Goal: Task Accomplishment & Management: Use online tool/utility

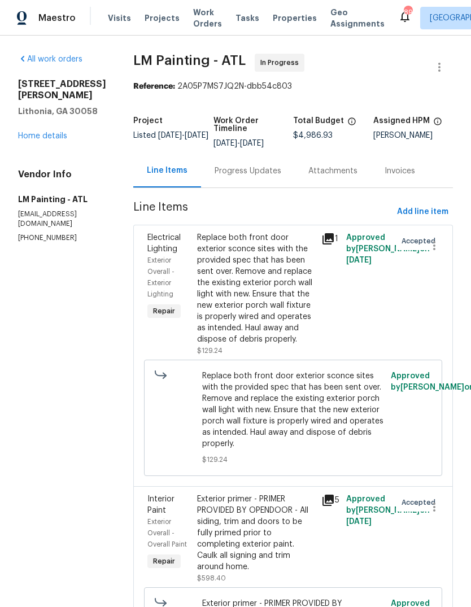
click at [55, 132] on link "Home details" at bounding box center [42, 136] width 49 height 8
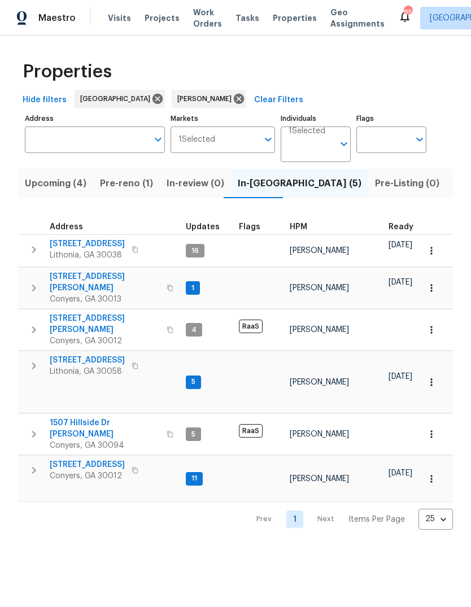
click at [37, 250] on icon "button" at bounding box center [34, 250] width 14 height 14
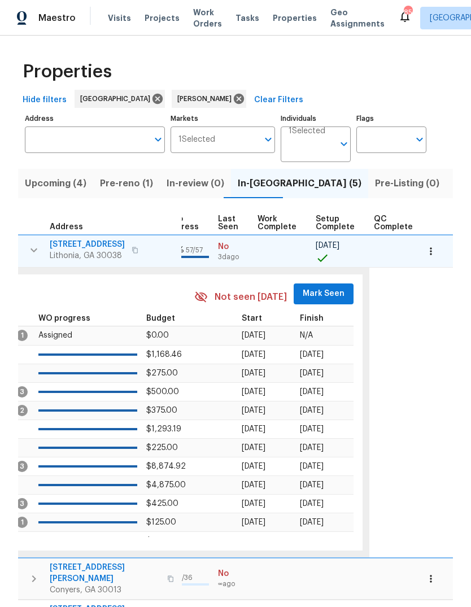
scroll to position [0, 538]
click at [323, 298] on span "Mark Seen" at bounding box center [324, 294] width 42 height 14
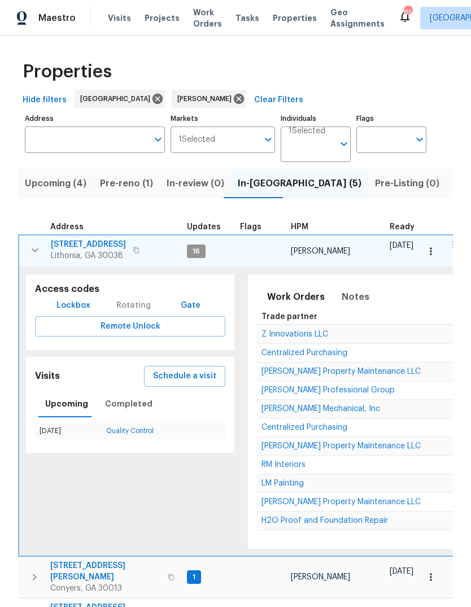
scroll to position [0, 0]
click at [36, 253] on icon "button" at bounding box center [35, 251] width 14 height 14
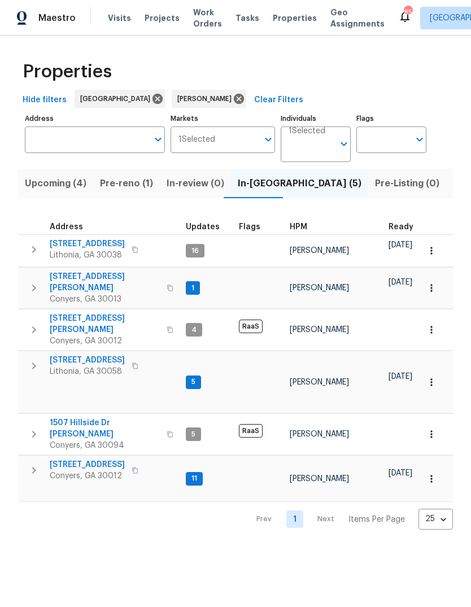
click at [40, 282] on icon "button" at bounding box center [34, 288] width 14 height 14
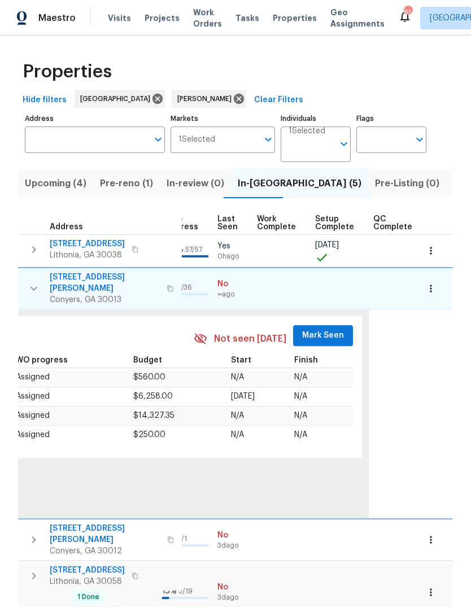
scroll to position [0, 538]
click at [325, 329] on span "Mark Seen" at bounding box center [324, 336] width 42 height 14
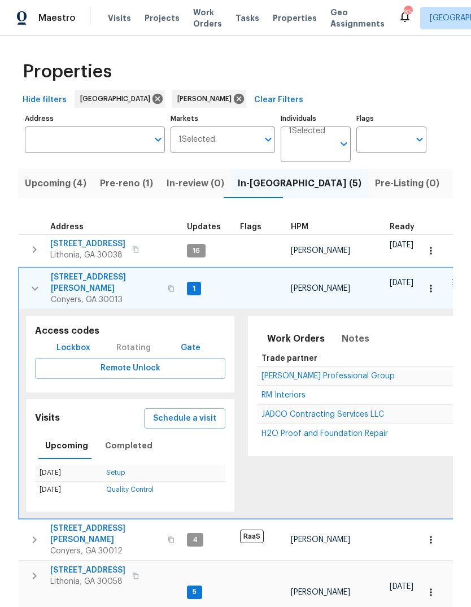
scroll to position [0, 0]
click at [36, 285] on icon "button" at bounding box center [35, 289] width 14 height 14
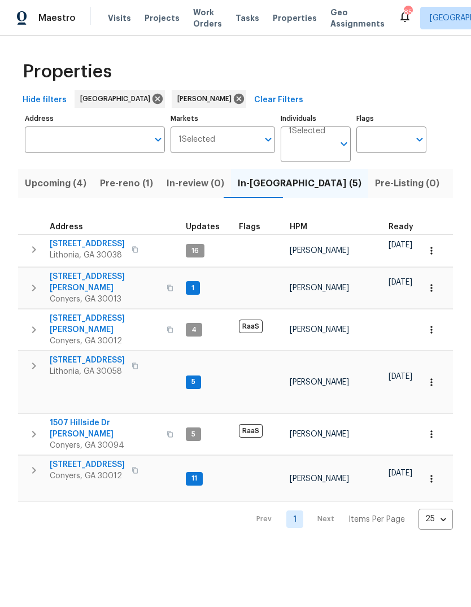
click at [32, 323] on icon "button" at bounding box center [34, 330] width 14 height 14
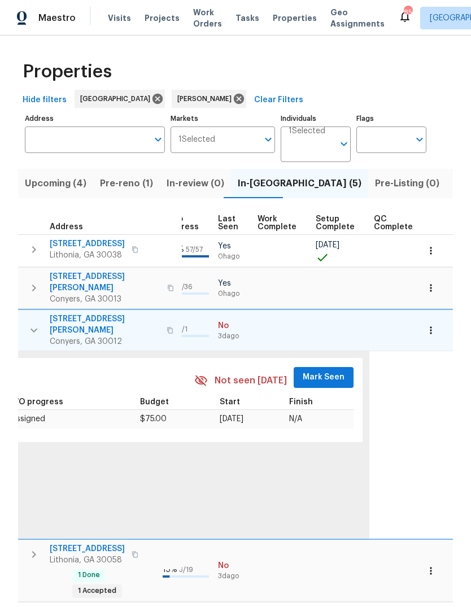
scroll to position [9, 538]
click at [323, 371] on span "Mark Seen" at bounding box center [324, 378] width 42 height 14
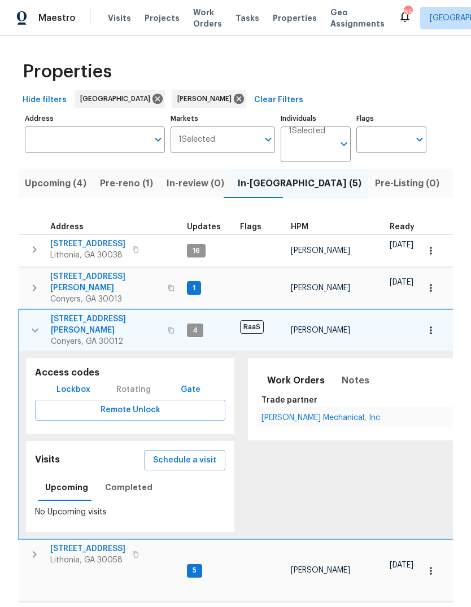
scroll to position [8, 0]
click at [37, 324] on icon "button" at bounding box center [35, 331] width 14 height 14
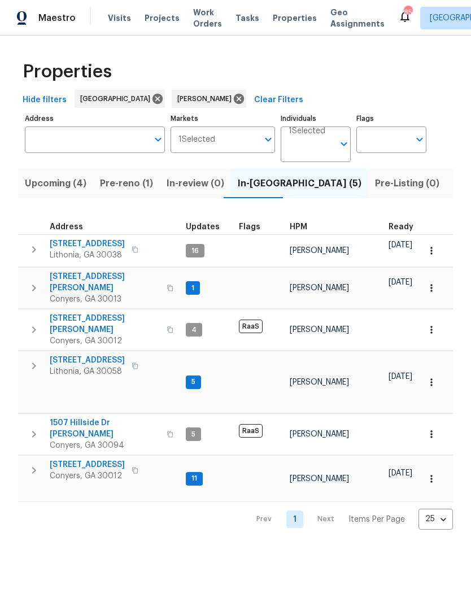
click at [36, 359] on icon "button" at bounding box center [34, 366] width 14 height 14
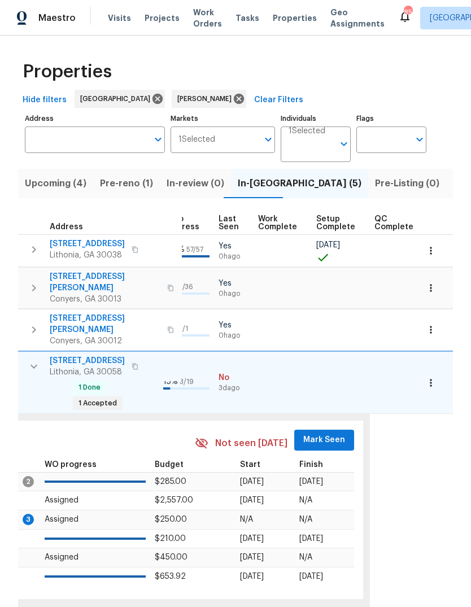
scroll to position [9, 538]
click at [326, 433] on span "Mark Seen" at bounding box center [324, 440] width 42 height 14
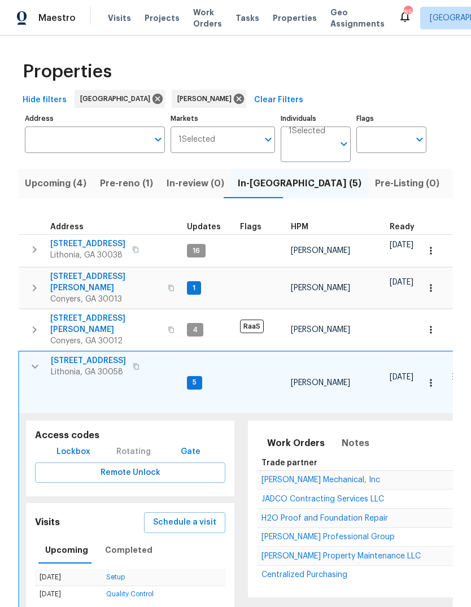
scroll to position [9, 0]
click at [33, 360] on icon "button" at bounding box center [35, 367] width 14 height 14
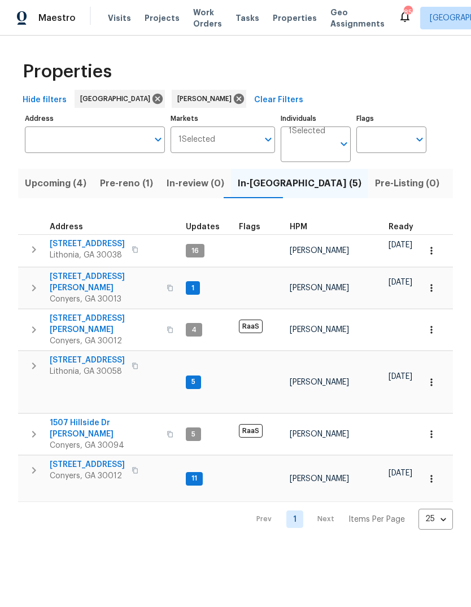
click at [32, 464] on icon "button" at bounding box center [34, 471] width 14 height 14
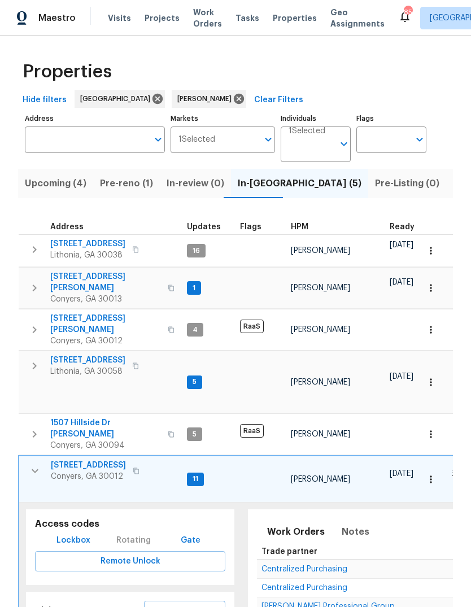
scroll to position [0, 0]
click at [64, 355] on span "[STREET_ADDRESS]" at bounding box center [87, 360] width 75 height 11
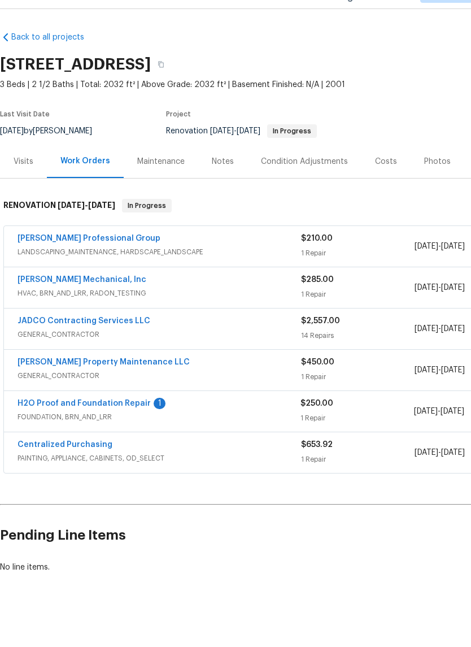
click at [48, 426] on link "H2O Proof and Foundation Repair" at bounding box center [84, 430] width 133 height 8
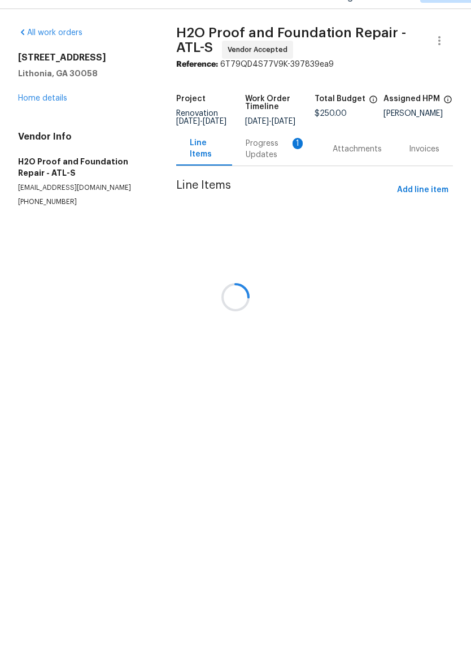
click at [285, 154] on div at bounding box center [235, 323] width 471 height 647
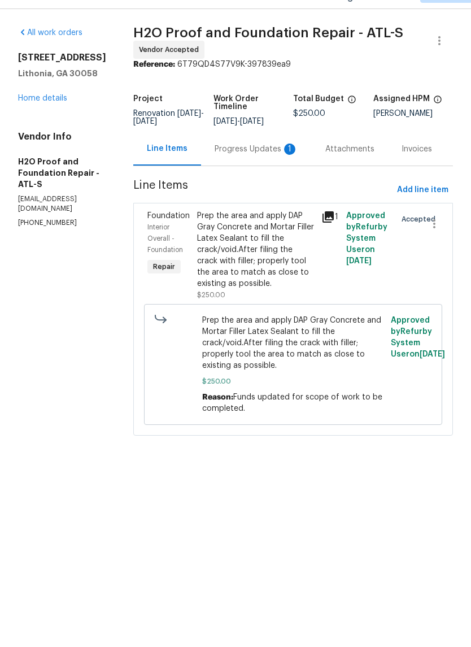
click at [246, 170] on div "Progress Updates 1" at bounding box center [257, 175] width 84 height 11
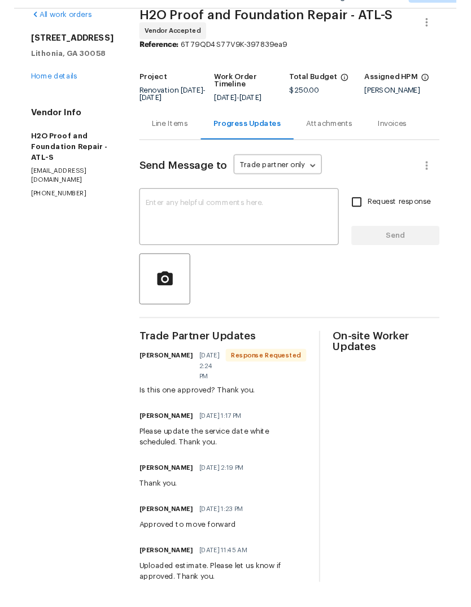
scroll to position [31, 0]
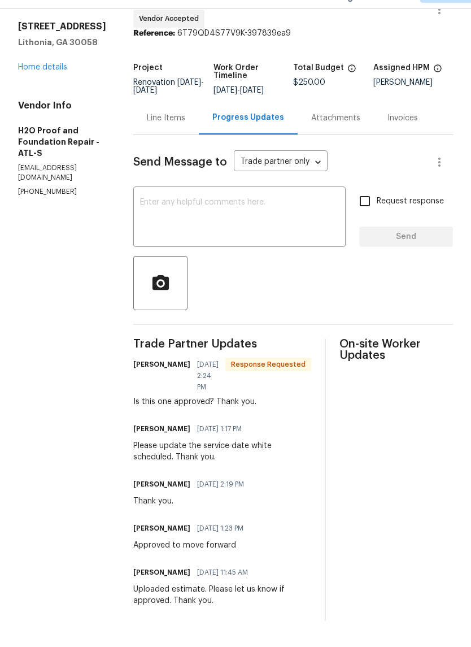
click at [312, 225] on textarea at bounding box center [239, 245] width 199 height 40
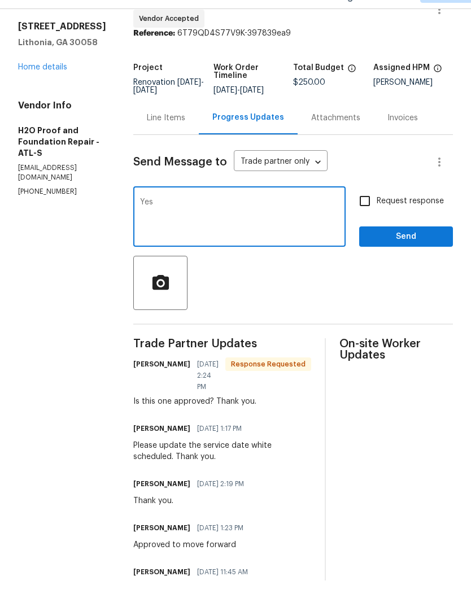
type textarea "Yes"
click at [422, 257] on span "Send" at bounding box center [406, 264] width 76 height 14
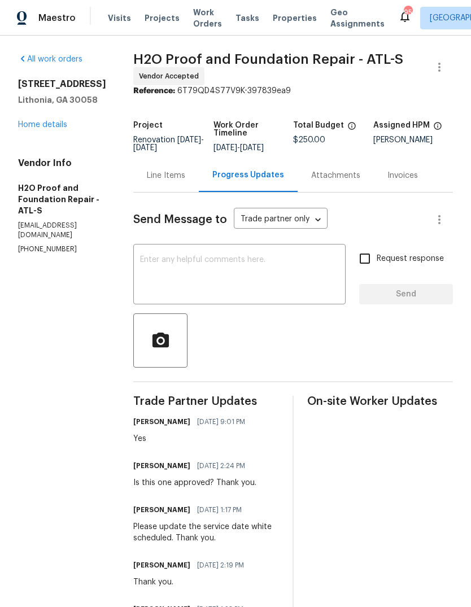
scroll to position [0, 0]
click at [63, 129] on link "Home details" at bounding box center [42, 125] width 49 height 8
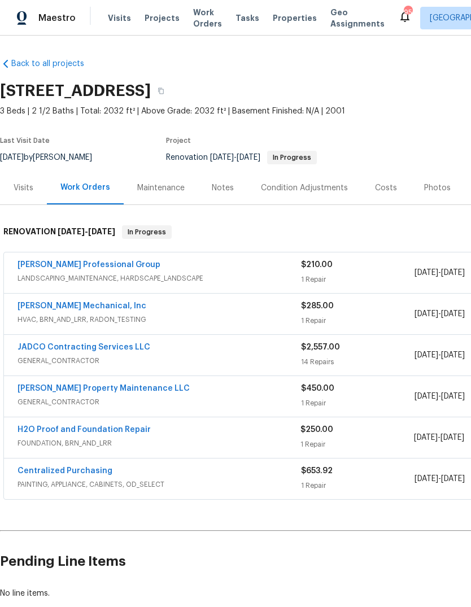
click at [47, 344] on link "JADCO Contracting Services LLC" at bounding box center [84, 348] width 133 height 8
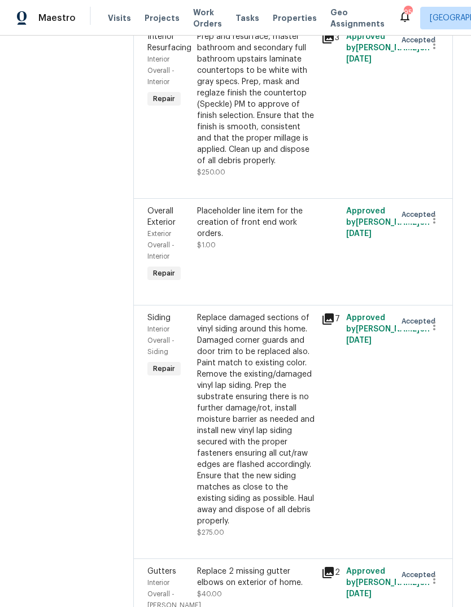
scroll to position [1168, 0]
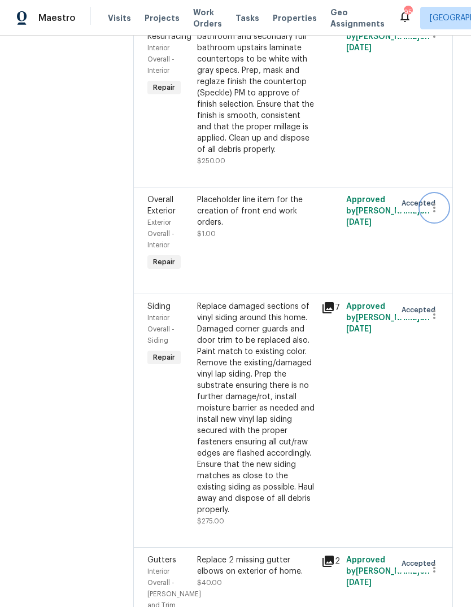
click at [441, 215] on icon "button" at bounding box center [435, 208] width 14 height 14
click at [442, 331] on li "Cancel" at bounding box center [440, 328] width 44 height 19
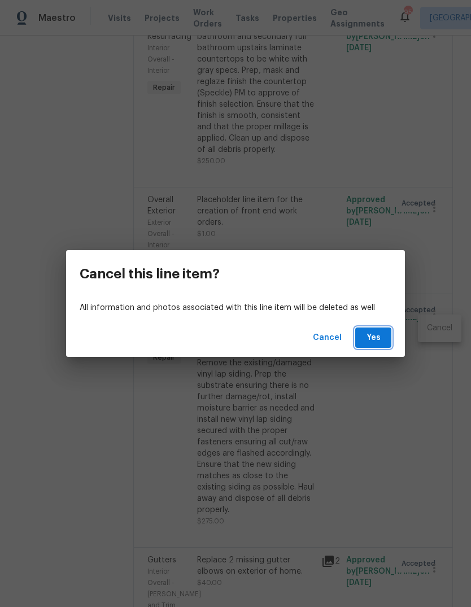
click at [379, 340] on span "Yes" at bounding box center [373, 338] width 18 height 14
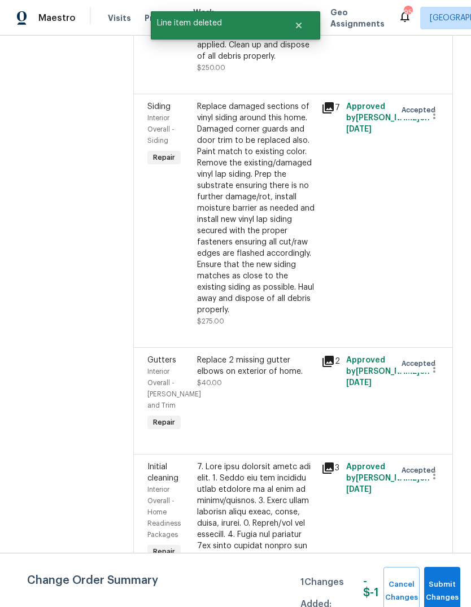
scroll to position [1262, 0]
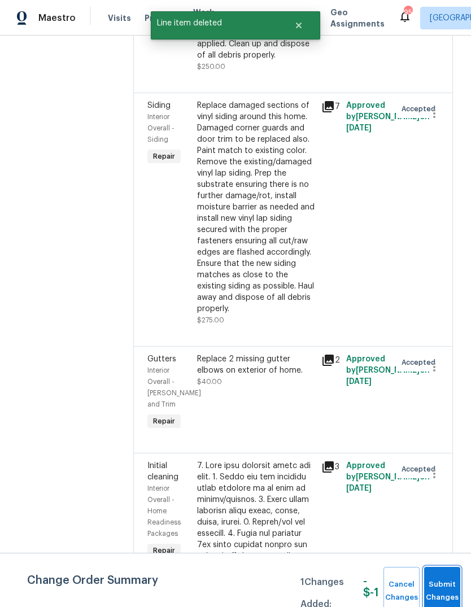
click at [447, 580] on span "Submit Changes" at bounding box center [442, 592] width 25 height 26
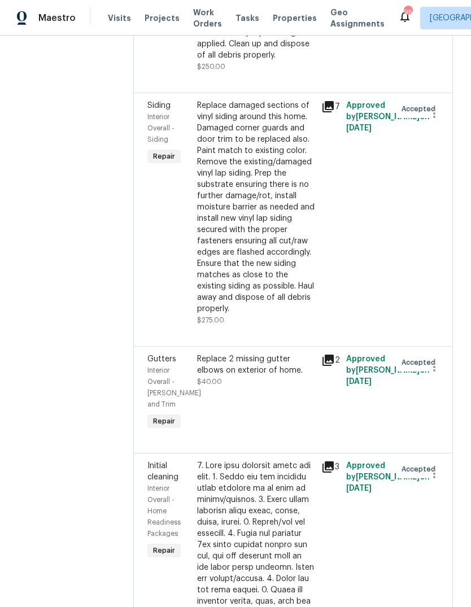
click at [291, 315] on div "Replace damaged sections of vinyl siding around this home. Damaged corner guard…" at bounding box center [256, 207] width 118 height 215
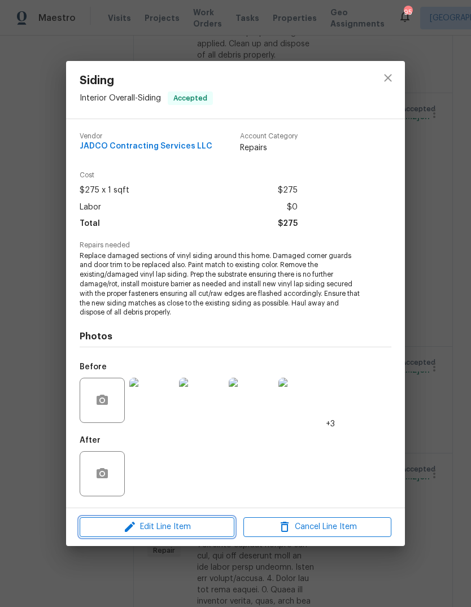
click at [128, 528] on icon "button" at bounding box center [130, 527] width 10 height 10
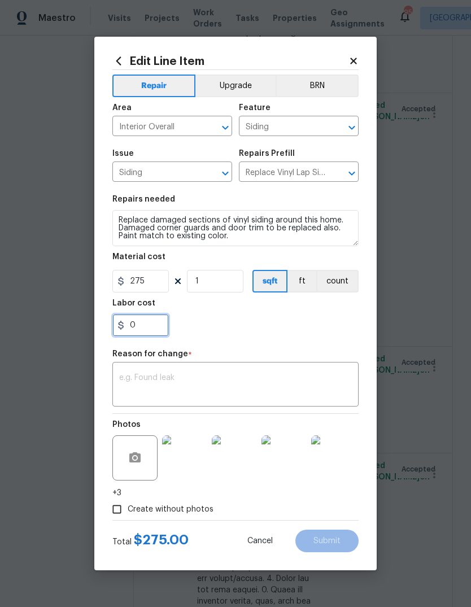
click at [140, 326] on input "0" at bounding box center [140, 325] width 57 height 23
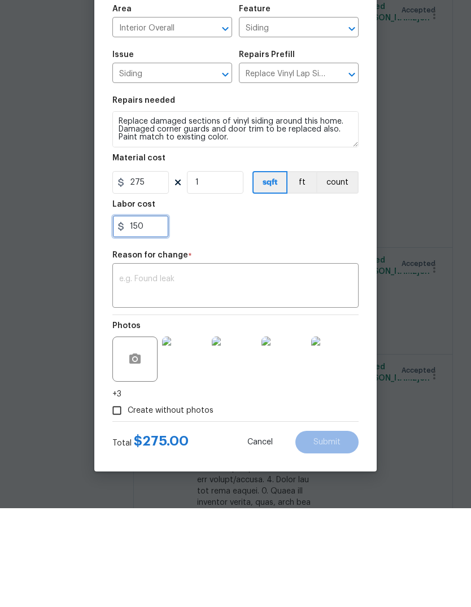
type input "150"
click at [320, 365] on div "x ​" at bounding box center [235, 386] width 246 height 42
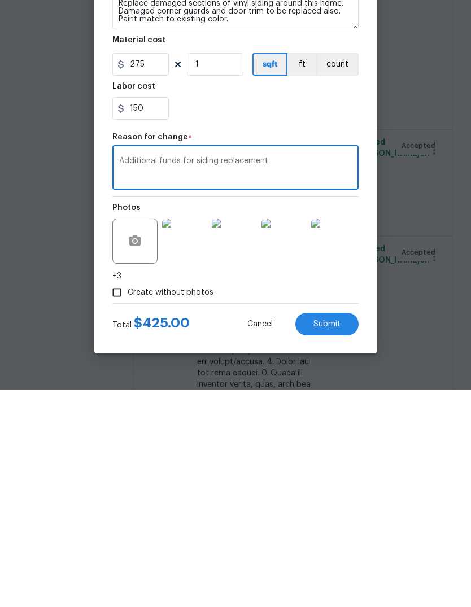
type textarea "Additional funds for siding replacement"
click at [342, 530] on button "Submit" at bounding box center [327, 541] width 63 height 23
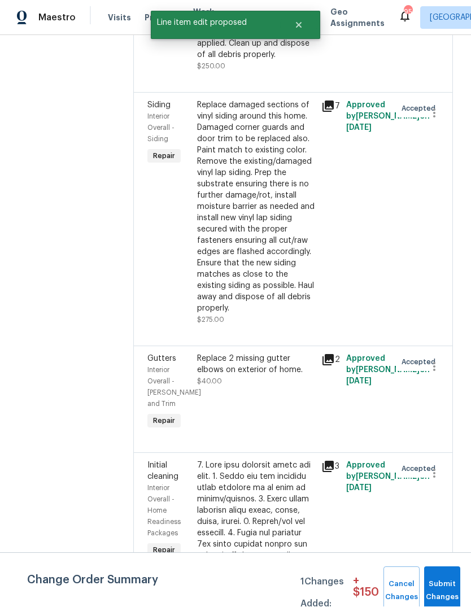
scroll to position [0, 0]
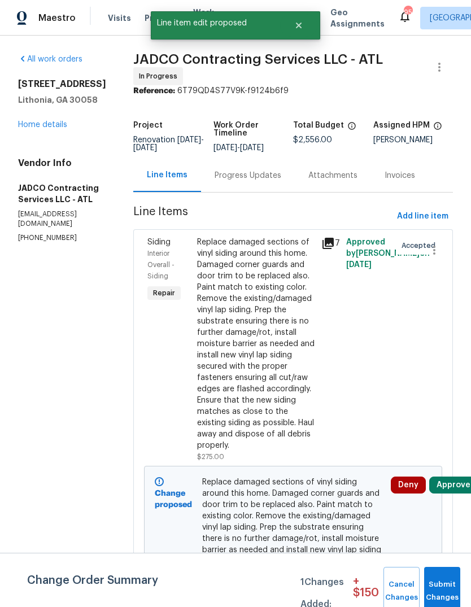
click at [446, 580] on button "Submit Changes" at bounding box center [442, 591] width 36 height 49
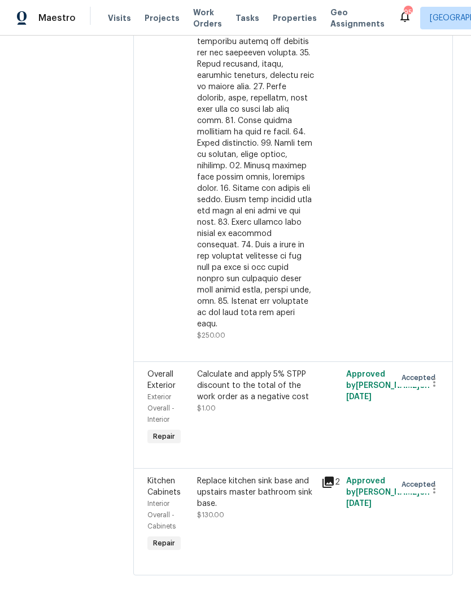
scroll to position [2293, 0]
click at [280, 510] on div "Replace kitchen sink base and upstairs master bathroom sink base." at bounding box center [256, 493] width 118 height 34
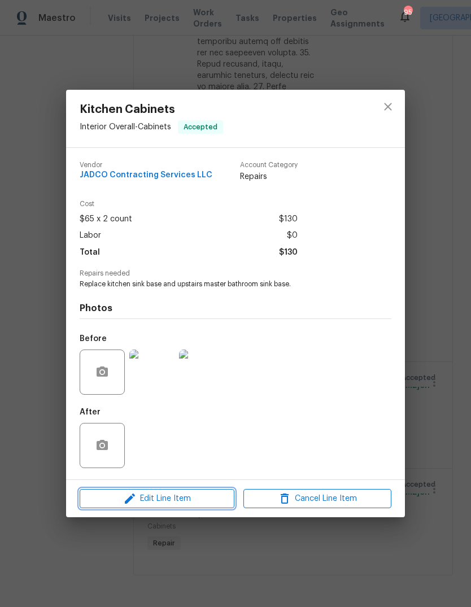
click at [135, 498] on icon "button" at bounding box center [130, 499] width 14 height 14
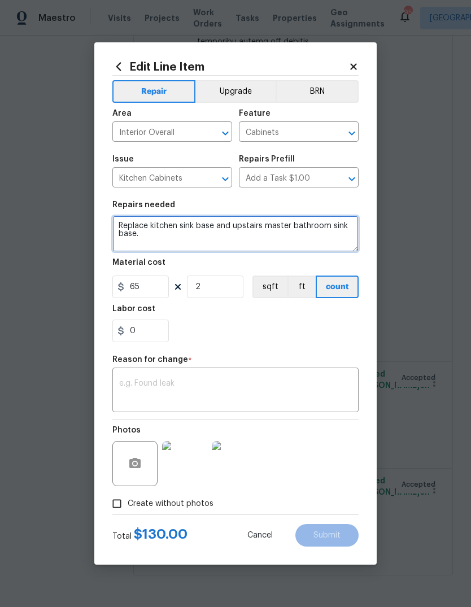
click at [298, 244] on textarea "Replace kitchen sink base and upstairs master bathroom sink base." at bounding box center [235, 234] width 246 height 36
type textarea "Replace kitchen sink base and upstairs master bathroom sink base. Replace kitch…"
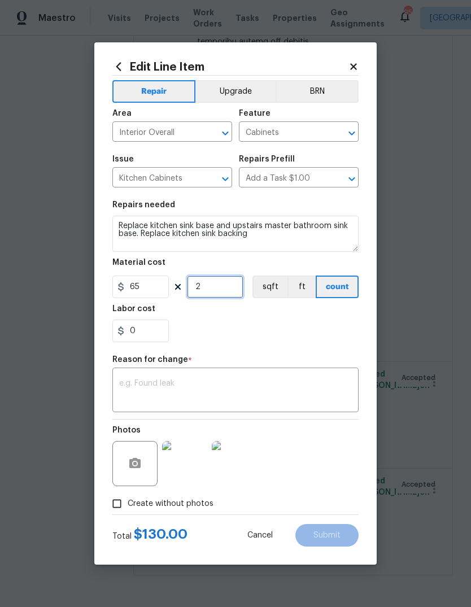
click at [230, 284] on input "2" at bounding box center [215, 287] width 57 height 23
click at [142, 331] on input "0" at bounding box center [140, 331] width 57 height 23
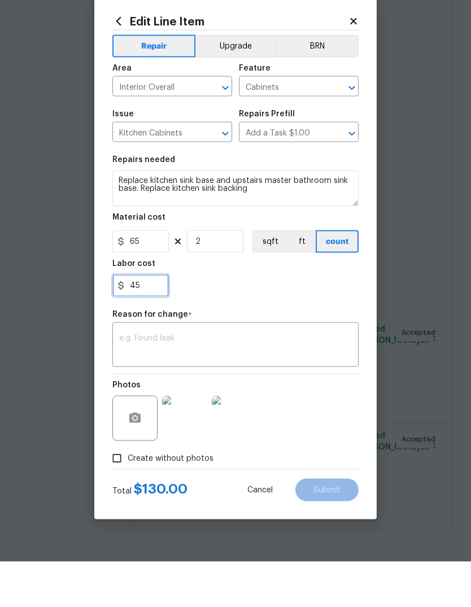
type input "45"
click at [323, 380] on textarea at bounding box center [235, 392] width 233 height 24
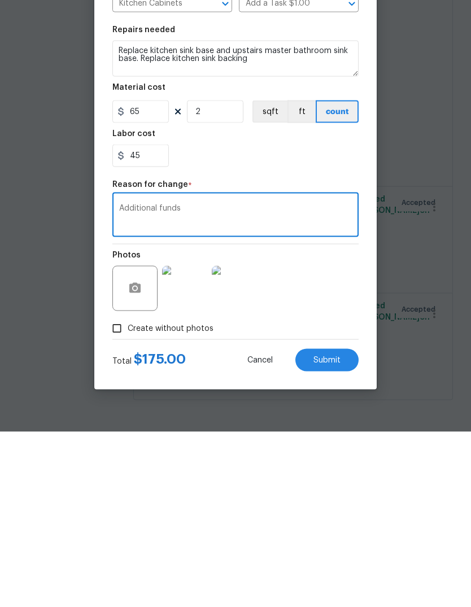
type textarea "Additional funds"
click at [342, 524] on button "Submit" at bounding box center [327, 535] width 63 height 23
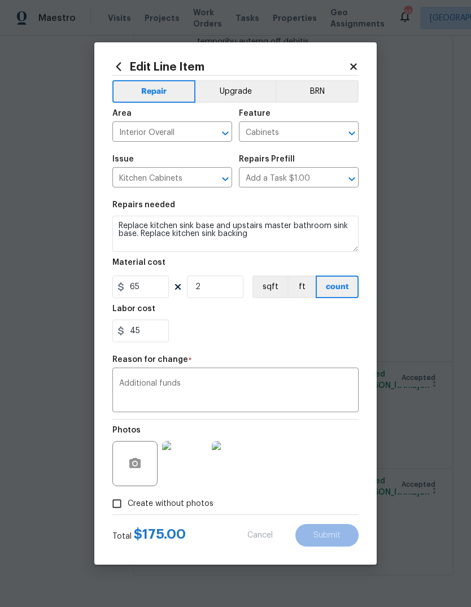
type textarea "Replace kitchen sink base and upstairs master bathroom sink base."
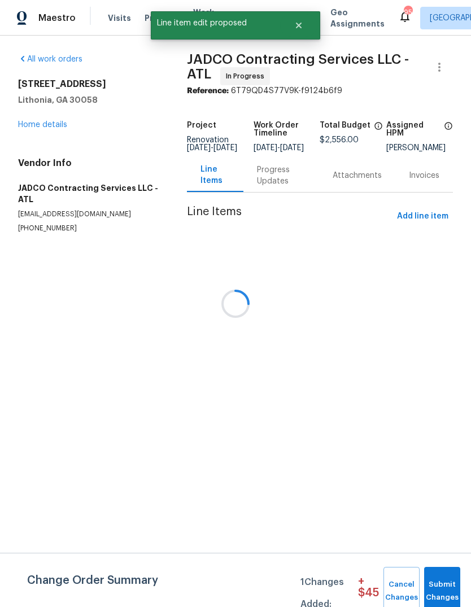
scroll to position [0, 0]
click at [445, 580] on span "Submit Changes" at bounding box center [442, 592] width 25 height 26
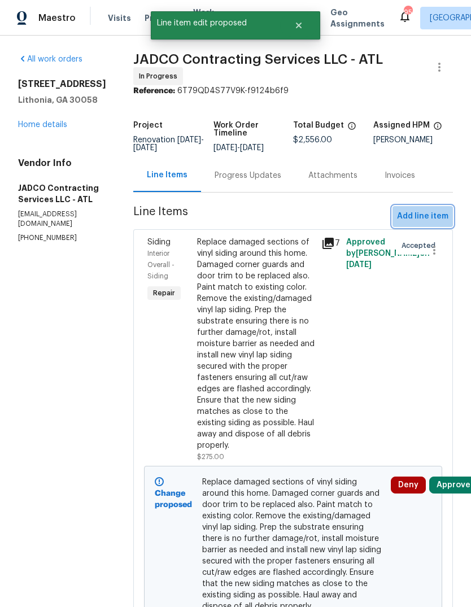
click at [432, 223] on span "Add line item" at bounding box center [422, 217] width 51 height 14
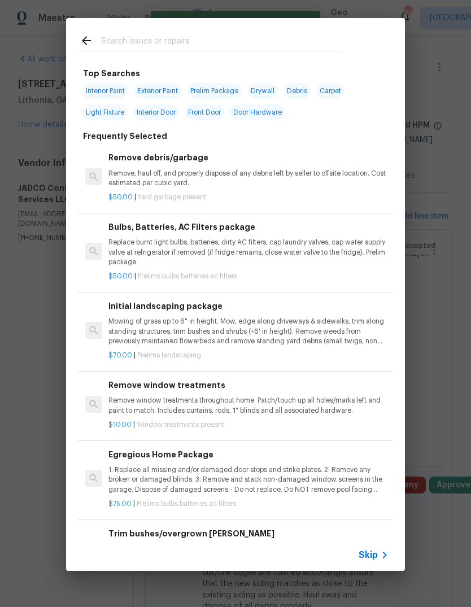
click at [280, 41] on input "text" at bounding box center [221, 42] width 240 height 17
type input "Drywall"
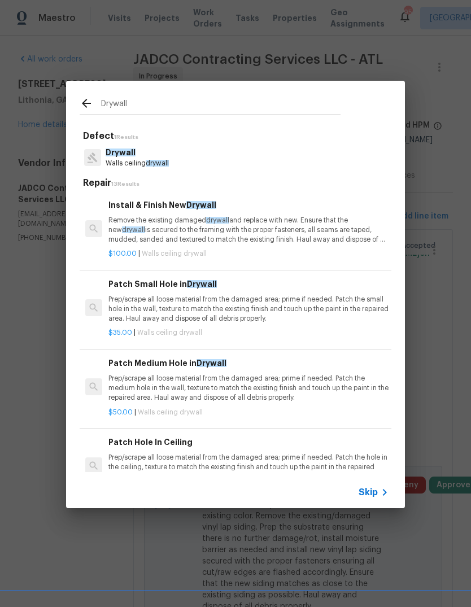
click at [244, 216] on p "Remove the existing damaged drywall and replace with new. Ensure that the new d…" at bounding box center [248, 230] width 280 height 29
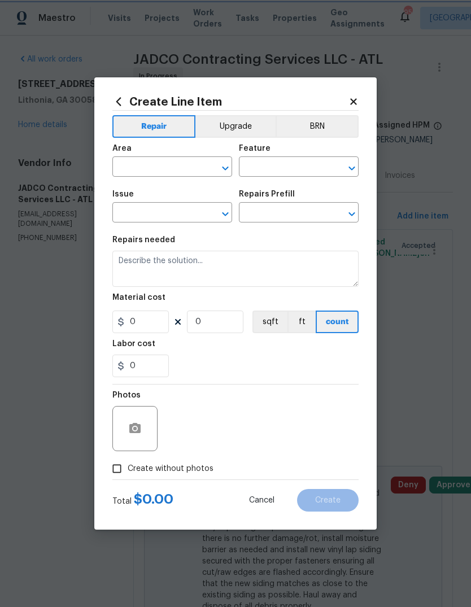
type input "Walls and Ceiling"
type input "Drywall"
type input "Install & Finish New Drywall $100.00"
type textarea "Remove the existing damaged drywall and replace with new. Ensure that the new d…"
type input "100"
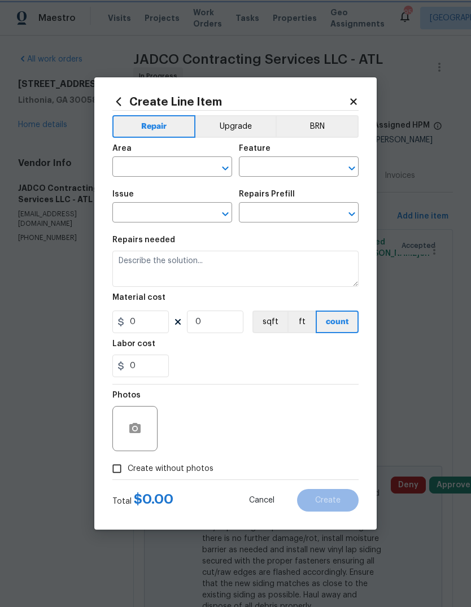
type input "1"
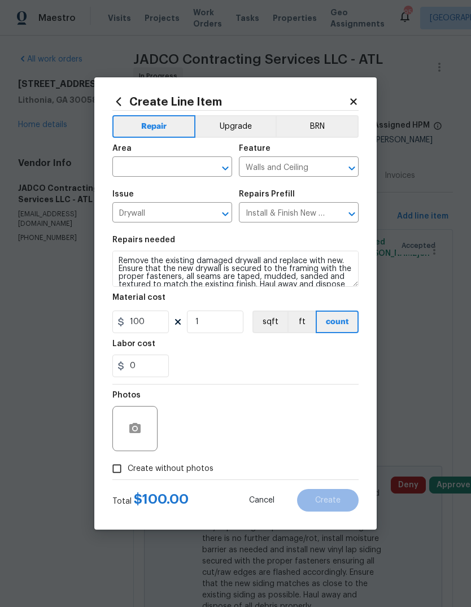
click at [185, 170] on input "text" at bounding box center [156, 168] width 88 height 18
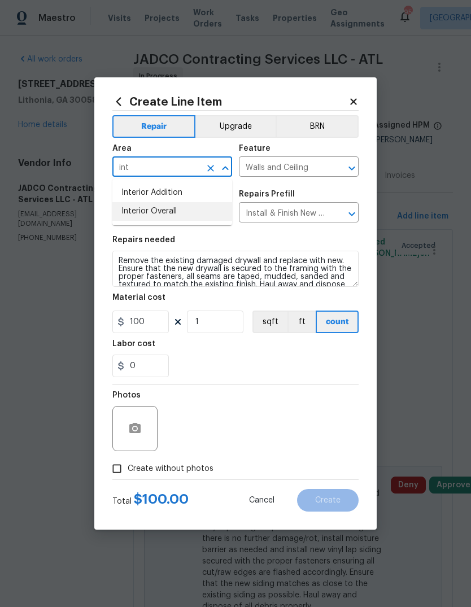
click at [179, 215] on li "Interior Overall" at bounding box center [172, 211] width 120 height 19
type input "Interior Overall"
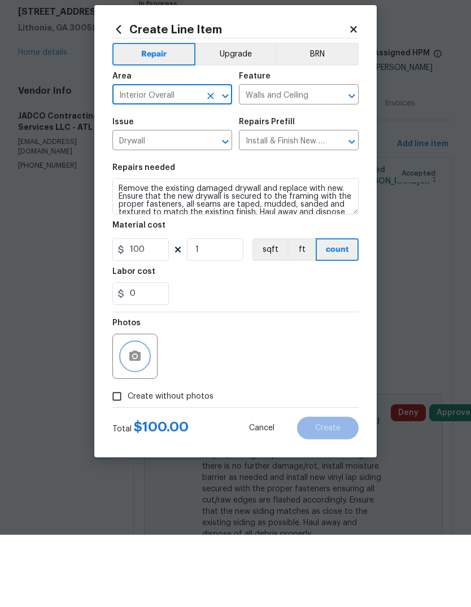
click at [143, 415] on button "button" at bounding box center [134, 428] width 27 height 27
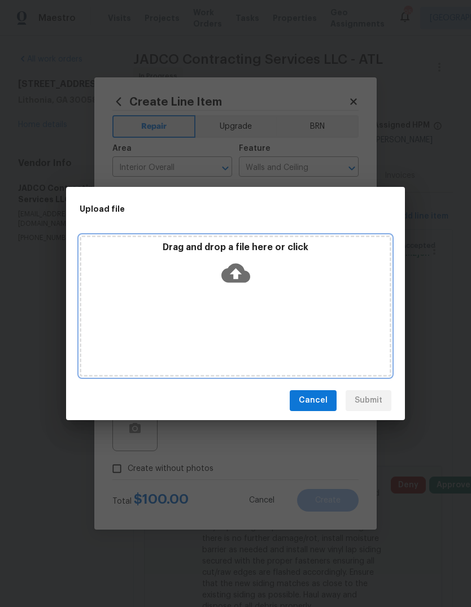
click at [254, 268] on div "Drag and drop a file here or click" at bounding box center [235, 266] width 309 height 49
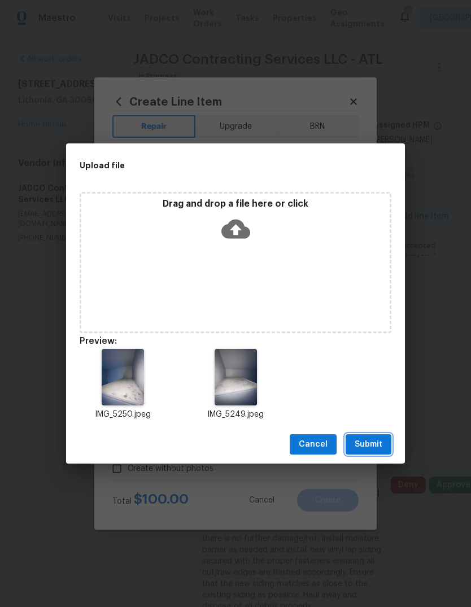
click at [377, 445] on span "Submit" at bounding box center [369, 445] width 28 height 14
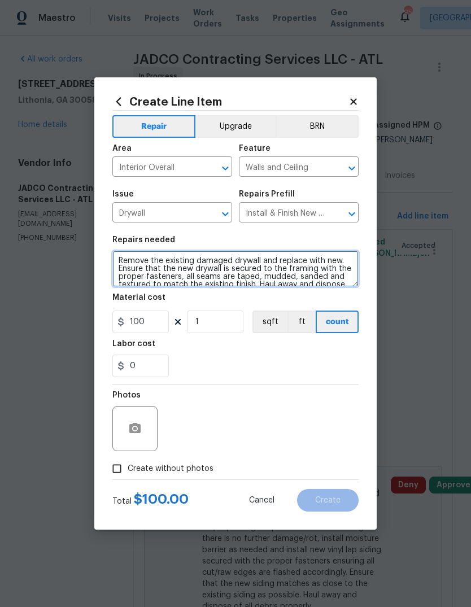
click at [119, 259] on textarea "Remove the existing damaged drywall and replace with new. Ensure that the new d…" at bounding box center [235, 269] width 246 height 36
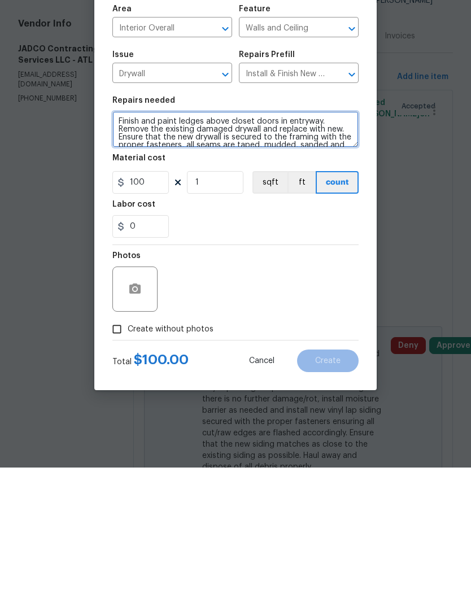
type textarea "Finish and paint ledges above closet doors in entryway. Remove the existing dam…"
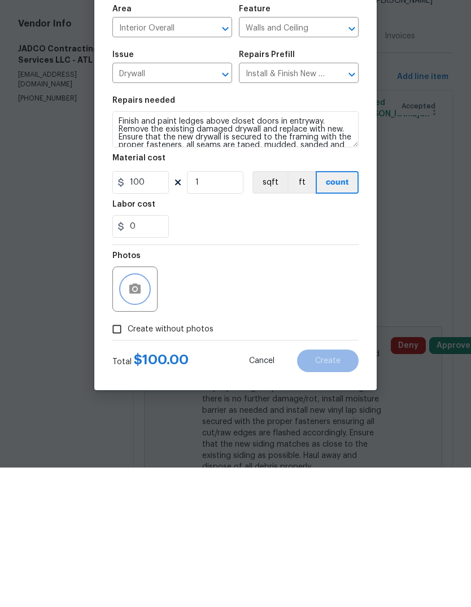
click at [132, 423] on icon "button" at bounding box center [134, 428] width 11 height 10
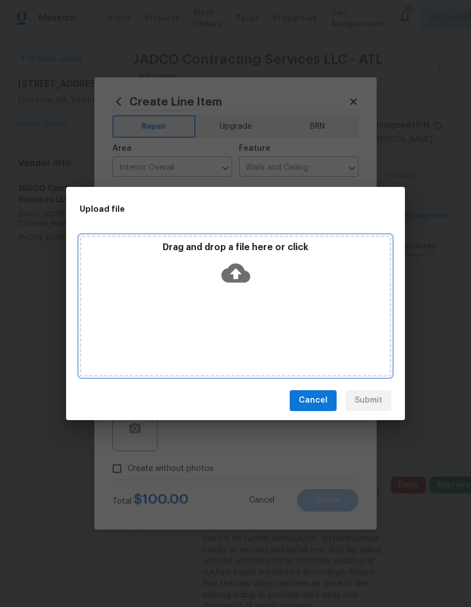
click at [247, 267] on icon at bounding box center [235, 273] width 29 height 29
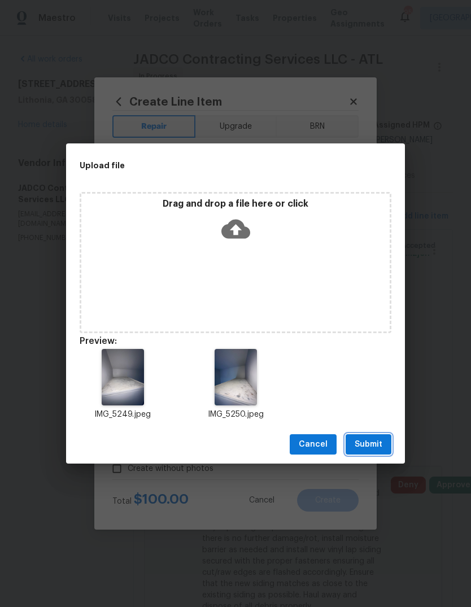
click at [377, 443] on span "Submit" at bounding box center [369, 445] width 28 height 14
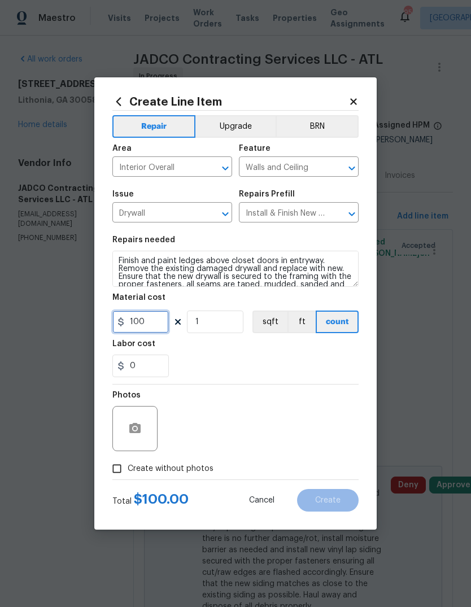
click at [148, 327] on input "100" at bounding box center [140, 322] width 57 height 23
type input "35"
click at [200, 333] on input "1" at bounding box center [215, 322] width 57 height 23
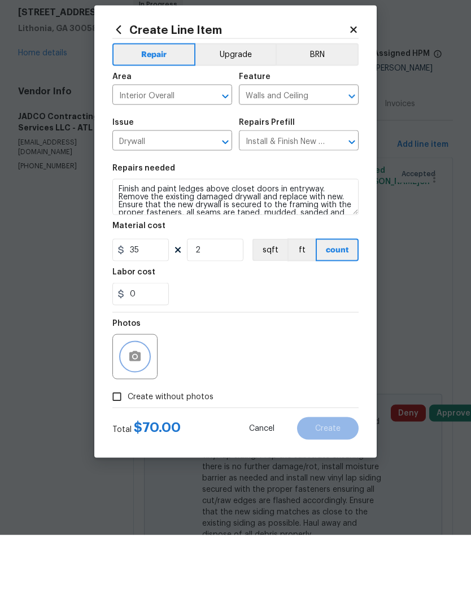
click at [129, 423] on icon "button" at bounding box center [134, 428] width 11 height 10
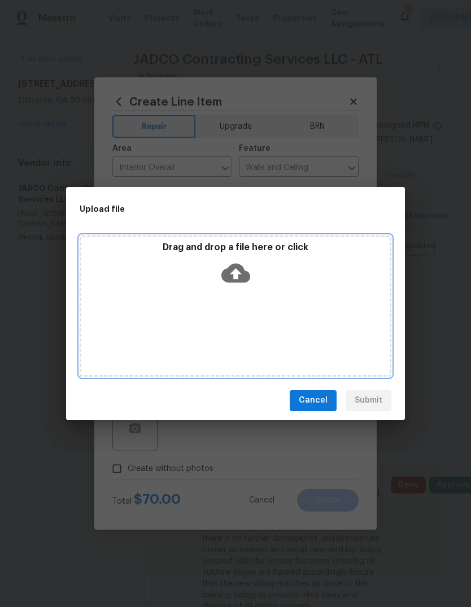
click at [245, 281] on icon at bounding box center [235, 272] width 29 height 19
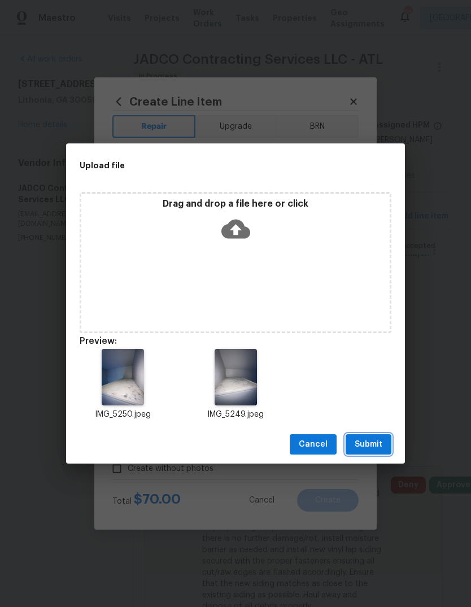
click at [373, 445] on span "Submit" at bounding box center [369, 445] width 28 height 14
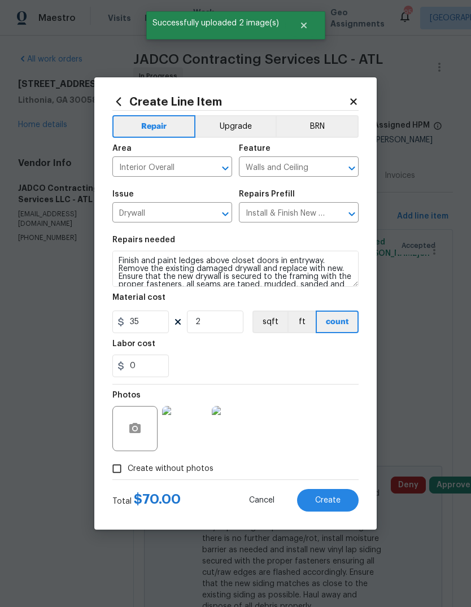
click at [341, 501] on button "Create" at bounding box center [328, 500] width 62 height 23
type input "0"
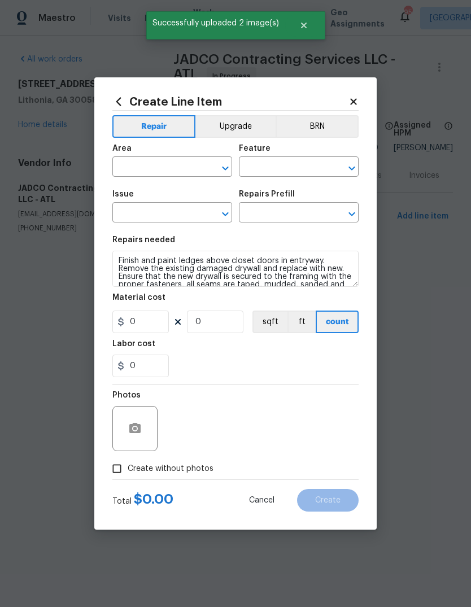
scroll to position [0, 0]
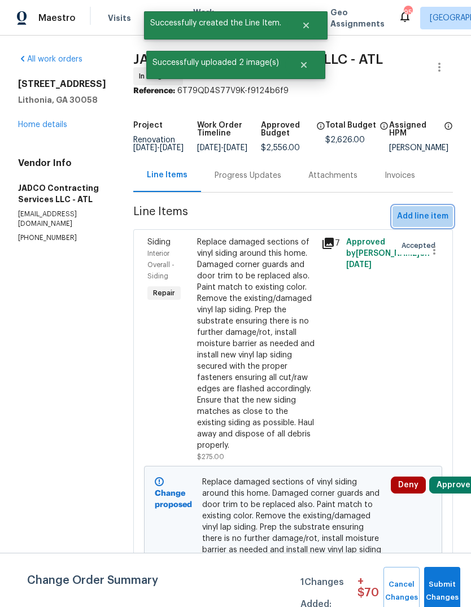
click at [432, 224] on span "Add line item" at bounding box center [422, 217] width 51 height 14
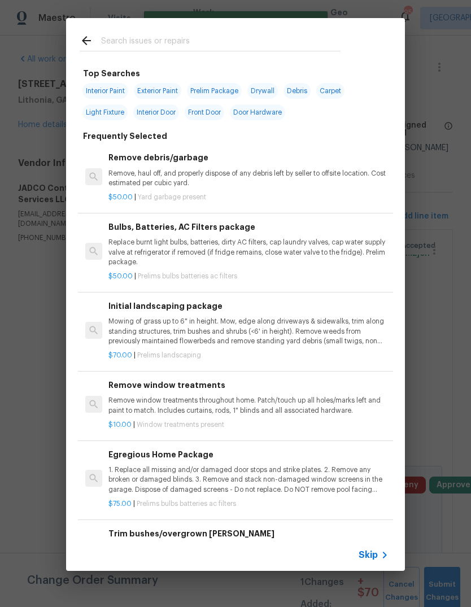
click at [290, 41] on input "text" at bounding box center [221, 42] width 240 height 17
type input "Vanity light"
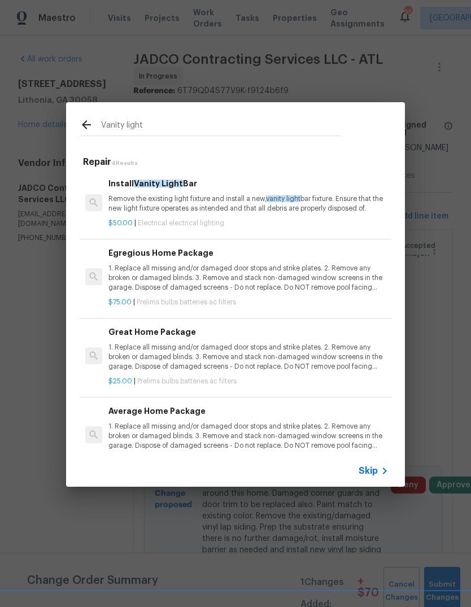
click at [231, 196] on p "Remove the existing light fixture and install a new, vanity light bar fixture. …" at bounding box center [248, 203] width 280 height 19
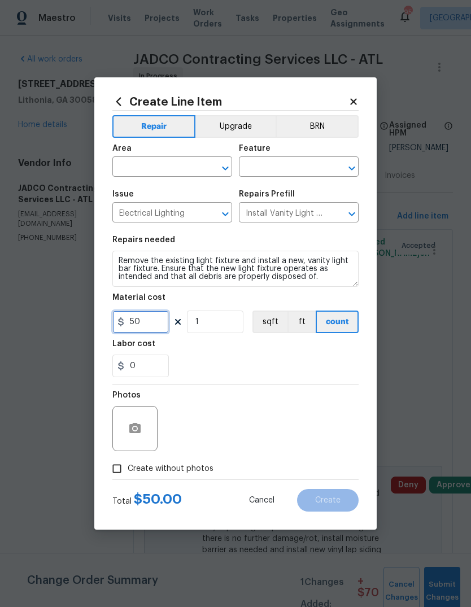
click at [155, 330] on input "50" at bounding box center [140, 322] width 57 height 23
type input "75"
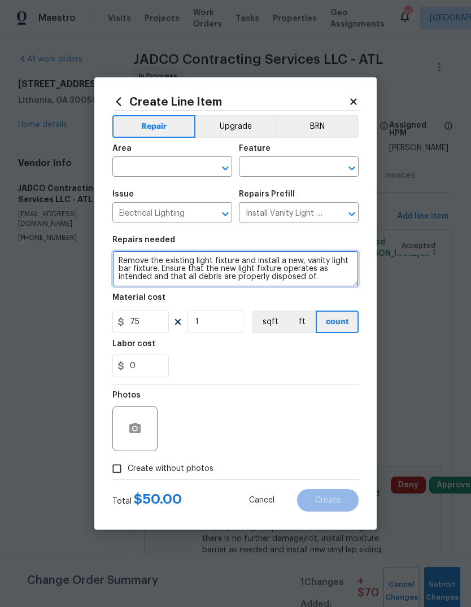
click at [123, 262] on textarea "Remove the existing light fixture and install a new, vanity light bar fixture. …" at bounding box center [235, 269] width 246 height 36
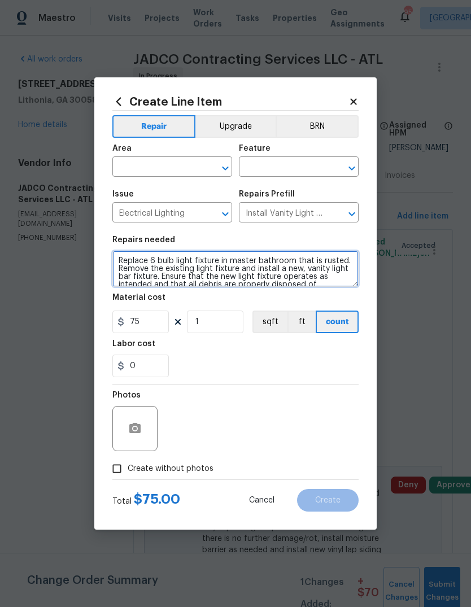
type textarea "Replace 6 bulb light fixture in master bathroom that is rusted. Remove the exis…"
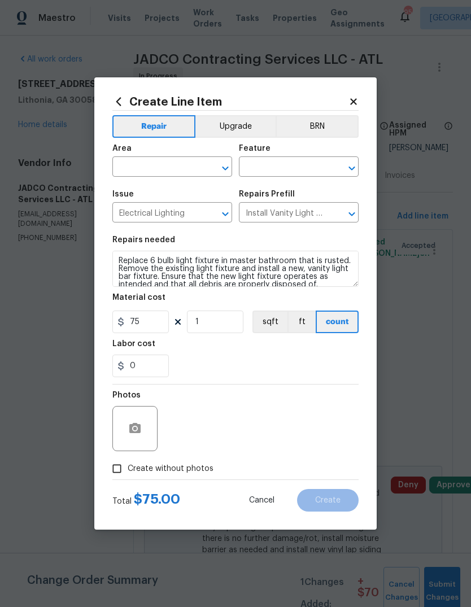
click at [192, 180] on span "Area ​" at bounding box center [172, 161] width 120 height 46
click at [186, 166] on input "text" at bounding box center [156, 168] width 88 height 18
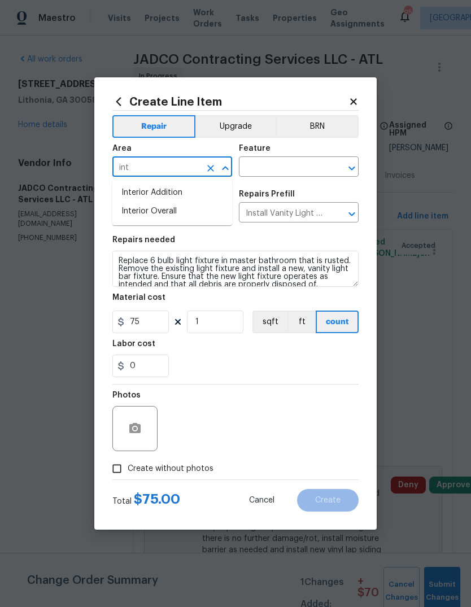
click at [177, 207] on li "Interior Overall" at bounding box center [172, 211] width 120 height 19
type input "Interior Overall"
click at [271, 171] on input "text" at bounding box center [283, 168] width 88 height 18
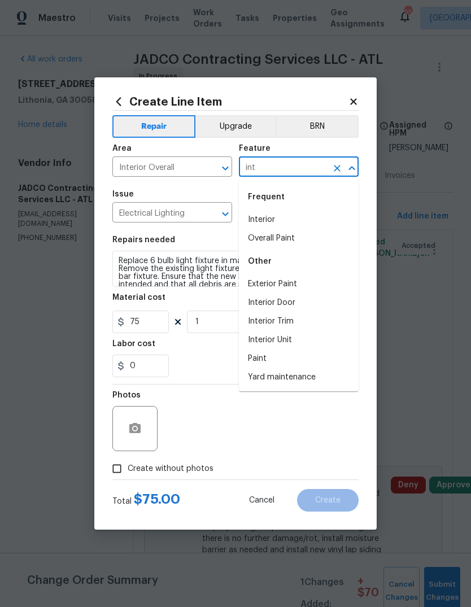
click at [283, 218] on li "Interior" at bounding box center [299, 220] width 120 height 19
type input "Interior"
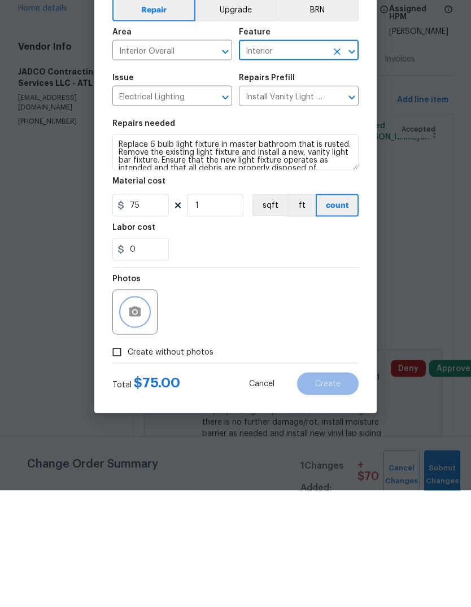
click at [128, 422] on icon "button" at bounding box center [135, 429] width 14 height 14
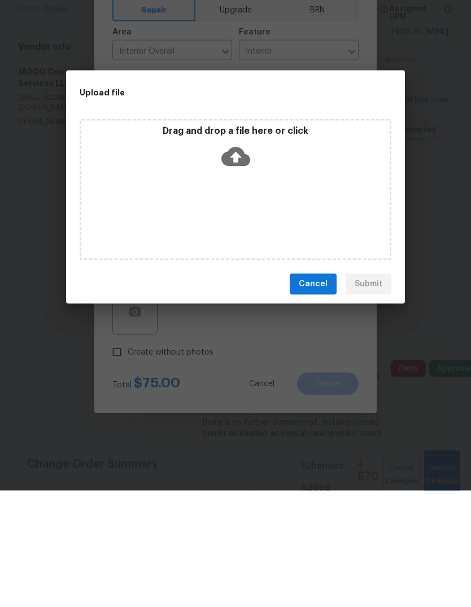
scroll to position [42, 0]
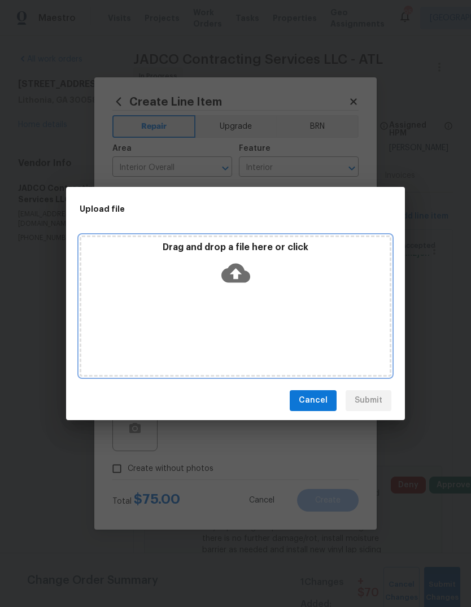
click at [242, 263] on icon at bounding box center [235, 273] width 29 height 29
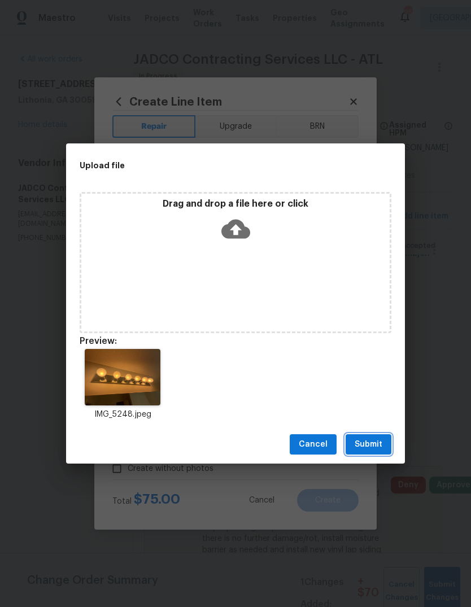
click at [379, 441] on span "Submit" at bounding box center [369, 445] width 28 height 14
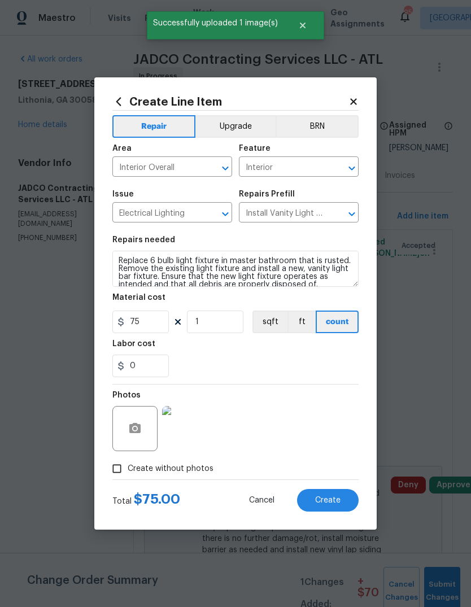
click at [338, 501] on span "Create" at bounding box center [327, 501] width 25 height 8
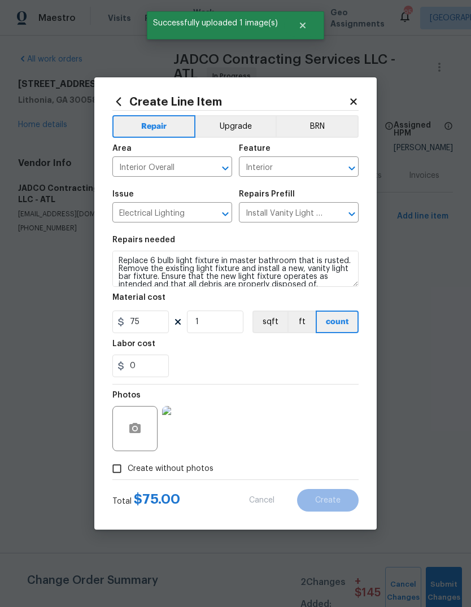
scroll to position [0, 0]
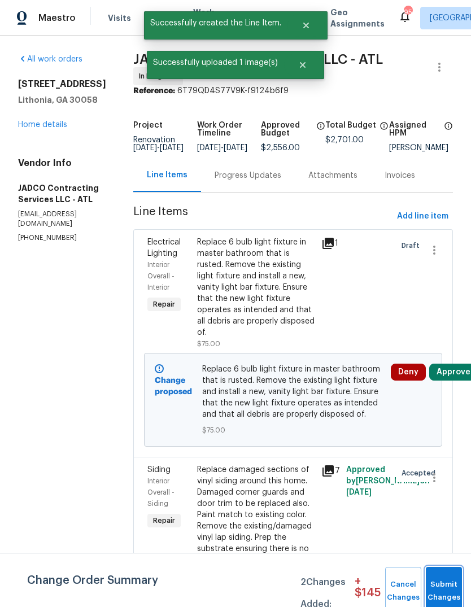
click at [448, 580] on button "Submit Changes" at bounding box center [444, 591] width 36 height 49
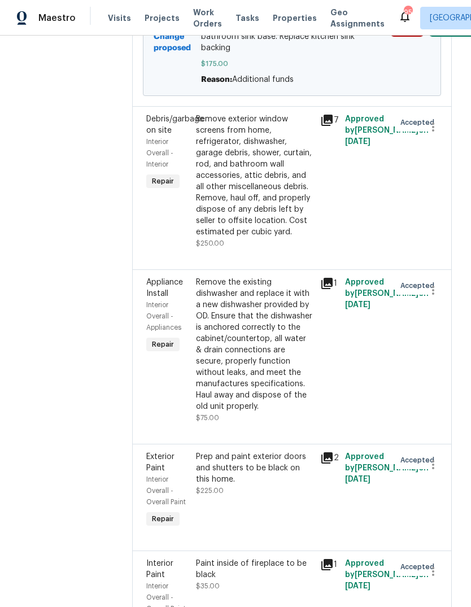
scroll to position [1258, 1]
click at [285, 237] on div "Remove exterior window screens from home, refrigerator, dishwasher, garage debr…" at bounding box center [255, 175] width 118 height 124
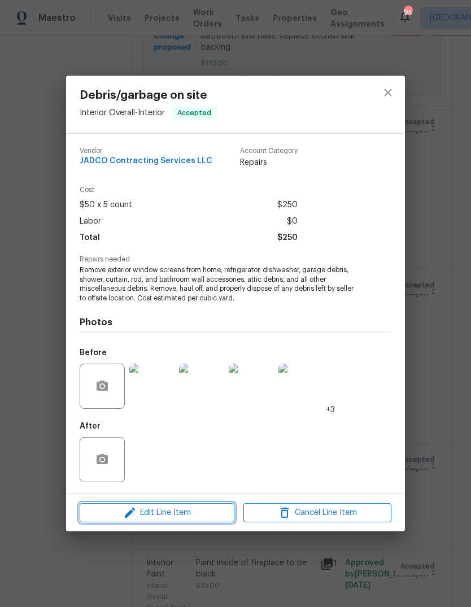
click at [206, 511] on span "Edit Line Item" at bounding box center [157, 513] width 148 height 14
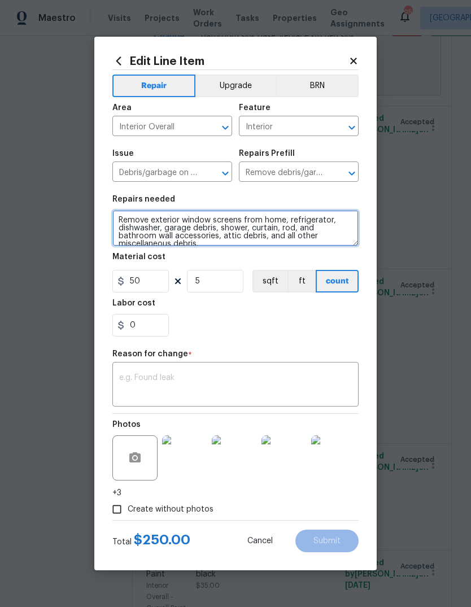
click at [263, 243] on textarea "Remove exterior window screens from home, refrigerator, dishwasher, garage debr…" at bounding box center [235, 228] width 246 height 36
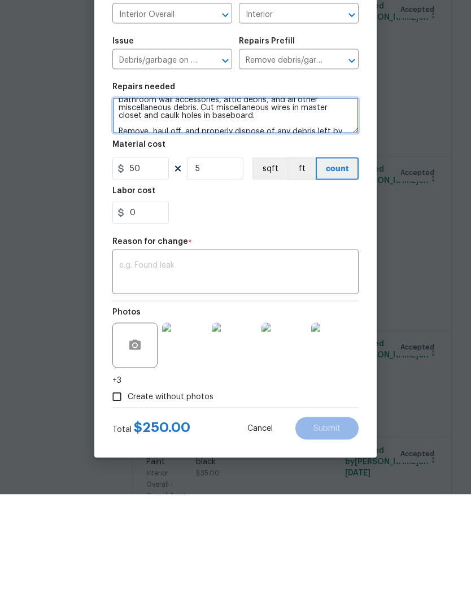
type textarea "Remove exterior window screens from home, refrigerator, dishwasher, garage debr…"
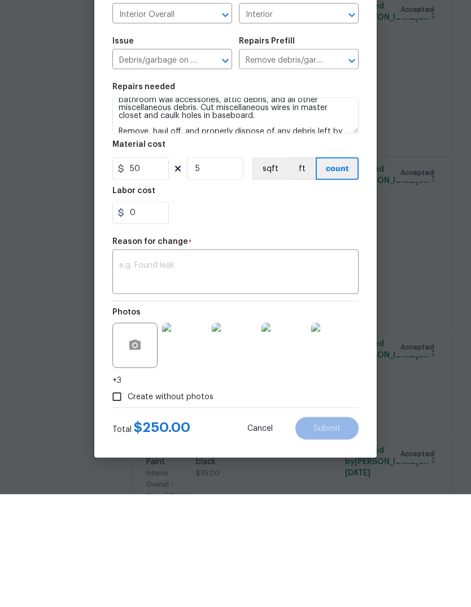
click at [338, 374] on textarea at bounding box center [235, 386] width 233 height 24
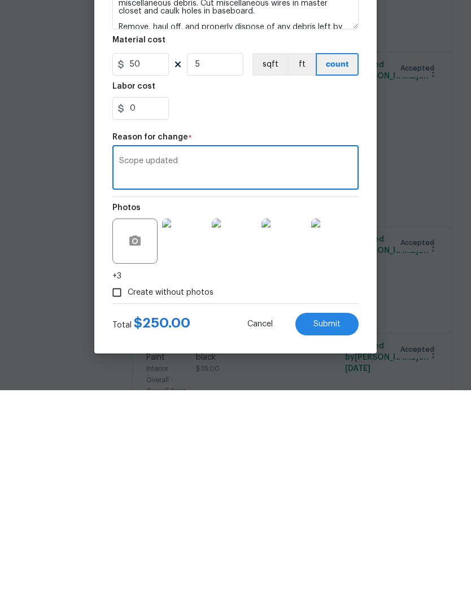
type textarea "Scope updated"
click at [342, 530] on button "Submit" at bounding box center [327, 541] width 63 height 23
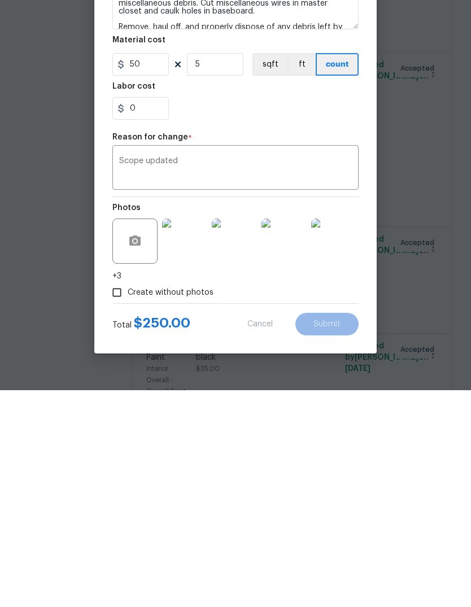
scroll to position [42, 0]
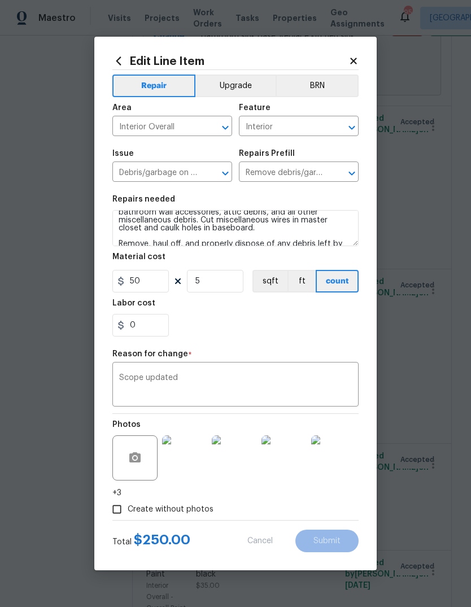
type textarea "Remove exterior window screens from home, refrigerator, dishwasher, garage debr…"
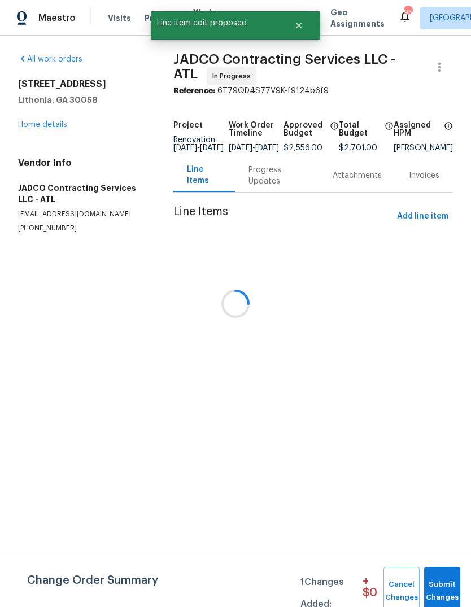
scroll to position [0, 0]
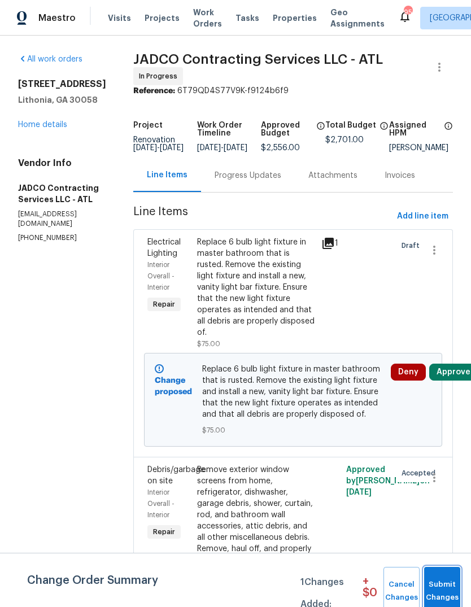
click at [445, 580] on span "Submit Changes" at bounding box center [442, 592] width 25 height 26
